Goal: Information Seeking & Learning: Learn about a topic

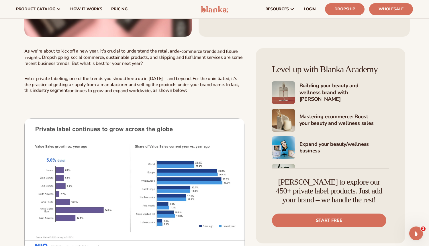
scroll to position [179, 0]
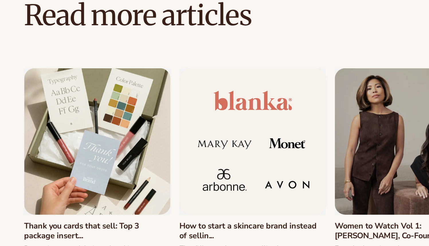
scroll to position [1860, 0]
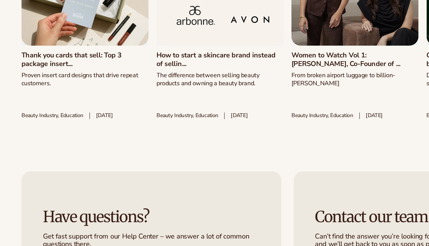
scroll to position [1887, 0]
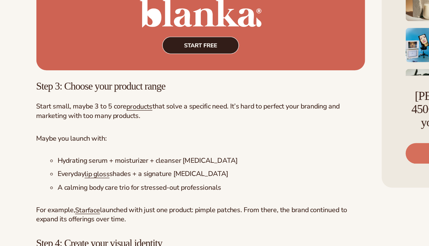
scroll to position [1224, 0]
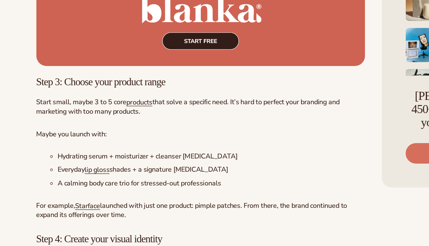
drag, startPoint x: 156, startPoint y: 157, endPoint x: 188, endPoint y: 155, distance: 32.1
click at [188, 155] on span "that solve a specific need. It’s hard to perfect your branding and marketing wi…" at bounding box center [125, 152] width 203 height 13
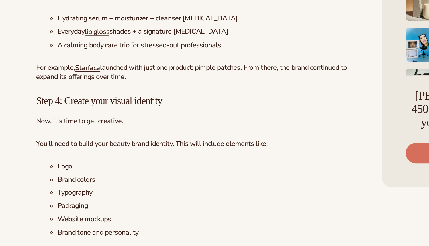
scroll to position [1358, 0]
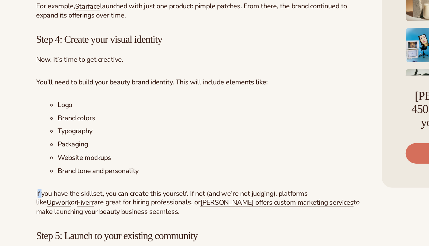
drag, startPoint x: 25, startPoint y: 218, endPoint x: 29, endPoint y: 221, distance: 4.9
click at [29, 220] on span "If you have the skillset, you can create this yourself. If not (and we’re not j…" at bounding box center [115, 213] width 182 height 12
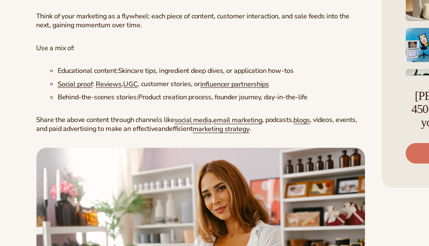
scroll to position [1593, 0]
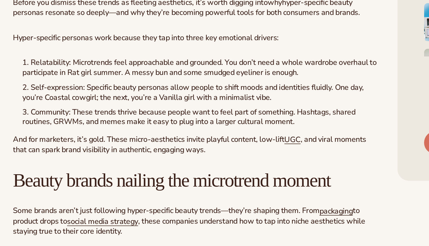
scroll to position [1327, 0]
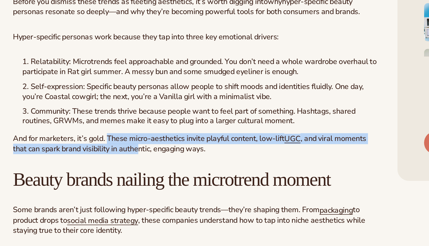
drag, startPoint x: 79, startPoint y: 181, endPoint x: 90, endPoint y: 188, distance: 12.6
click at [90, 188] on p "And for marketers, it’s gold. These micro-aesthetics invite playful content, lo…" at bounding box center [134, 184] width 220 height 12
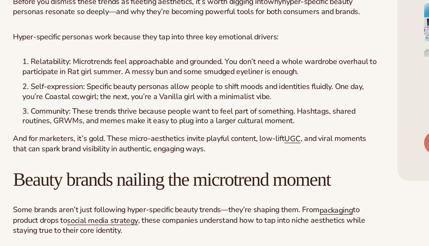
click at [172, 192] on div "It started with Tomato girl… or maybe it was Coastal cowgirl. E ither way, by t…" at bounding box center [134, 226] width 220 height 2645
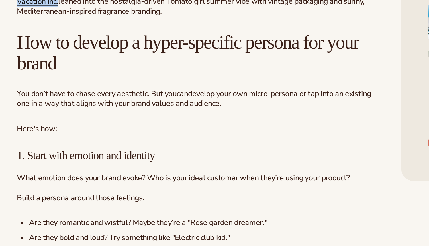
scroll to position [1907, 0]
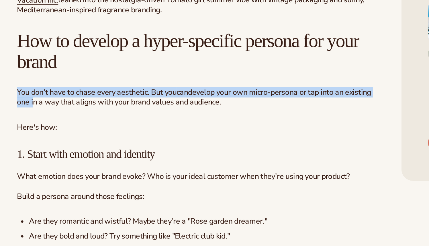
drag, startPoint x: 24, startPoint y: 153, endPoint x: 32, endPoint y: 161, distance: 11.6
click at [32, 161] on p "You don’t have to chase every aesthetic. But you can develop your own micro-per…" at bounding box center [134, 156] width 220 height 12
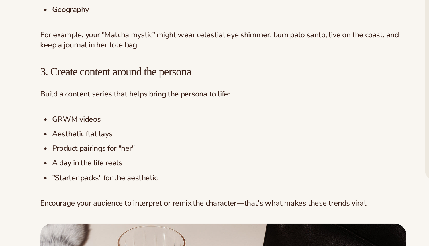
scroll to position [2179, 0]
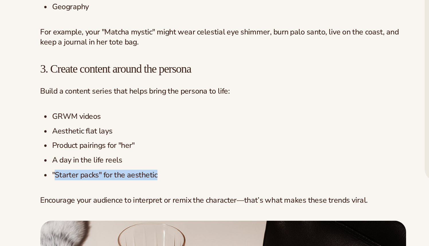
drag, startPoint x: 34, startPoint y: 205, endPoint x: 97, endPoint y: 206, distance: 63.6
click at [97, 206] on li ""Starter packs" for the aesthetic" at bounding box center [138, 203] width 213 height 6
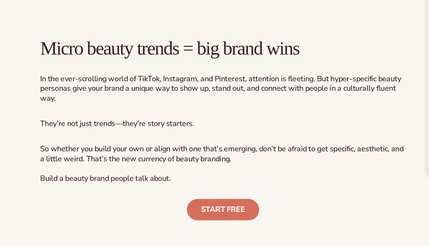
scroll to position [2647, 0]
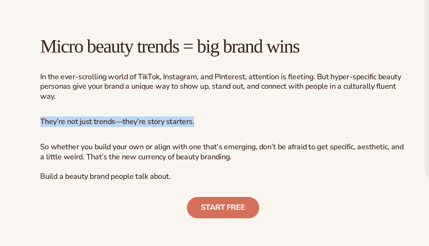
drag, startPoint x: 24, startPoint y: 172, endPoint x: 64, endPoint y: 176, distance: 40.6
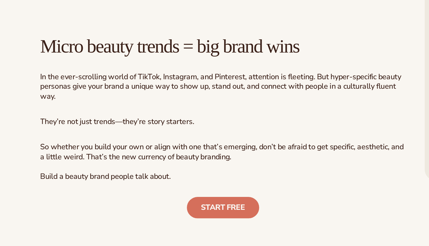
click at [30, 228] on div "START FREE" at bounding box center [134, 222] width 220 height 13
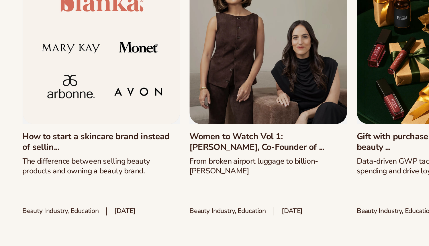
scroll to position [2908, 0]
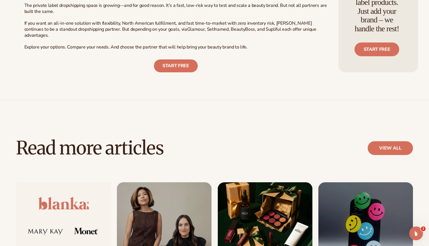
scroll to position [2144, 0]
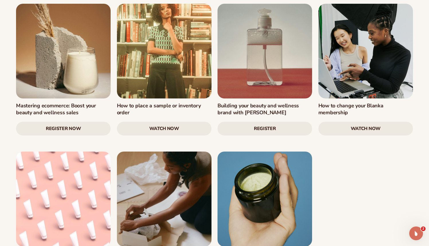
scroll to position [794, 0]
